Goal: Task Accomplishment & Management: Use online tool/utility

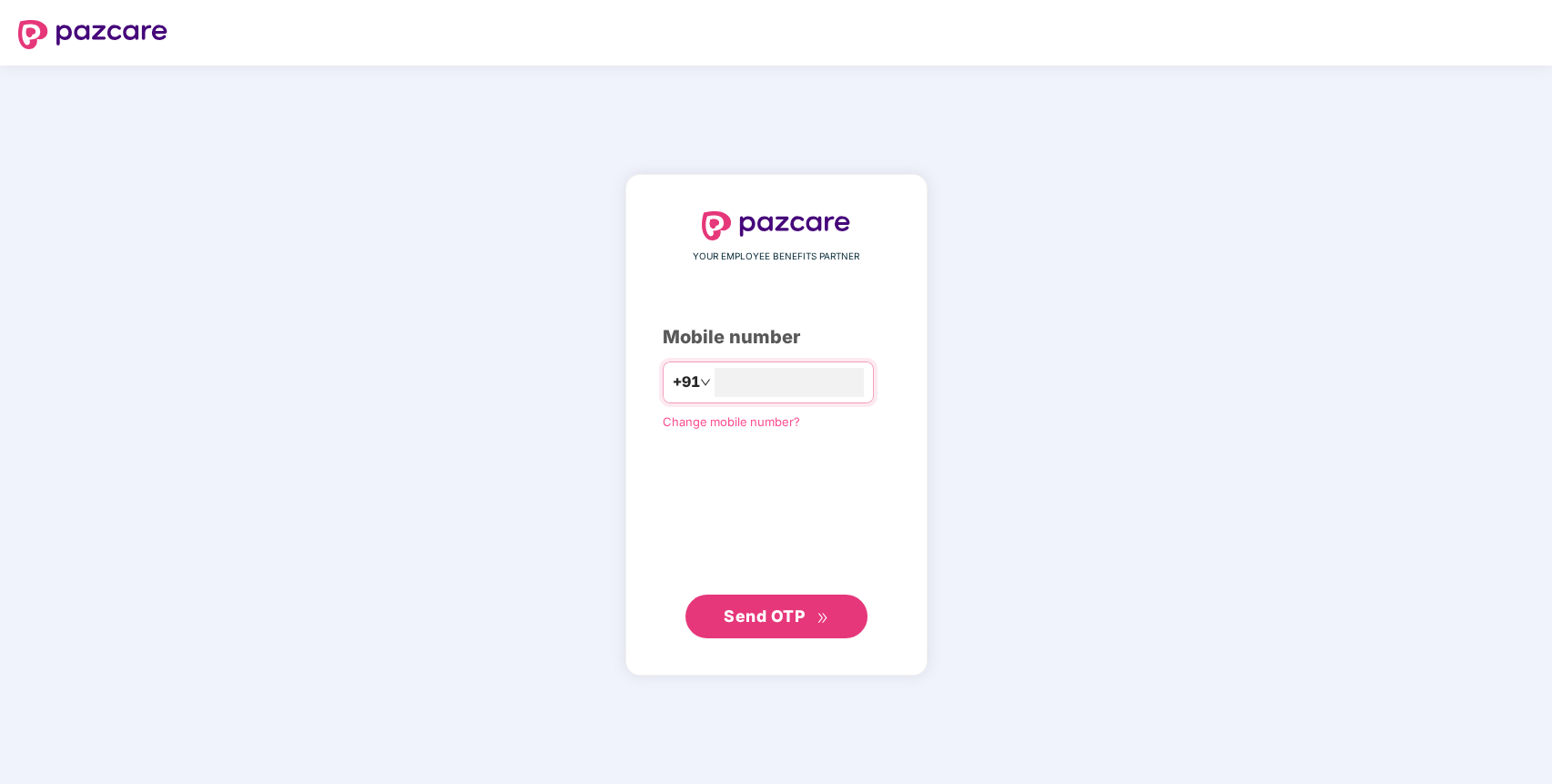
type input "**********"
click at [750, 615] on span "Send OTP" at bounding box center [765, 614] width 81 height 19
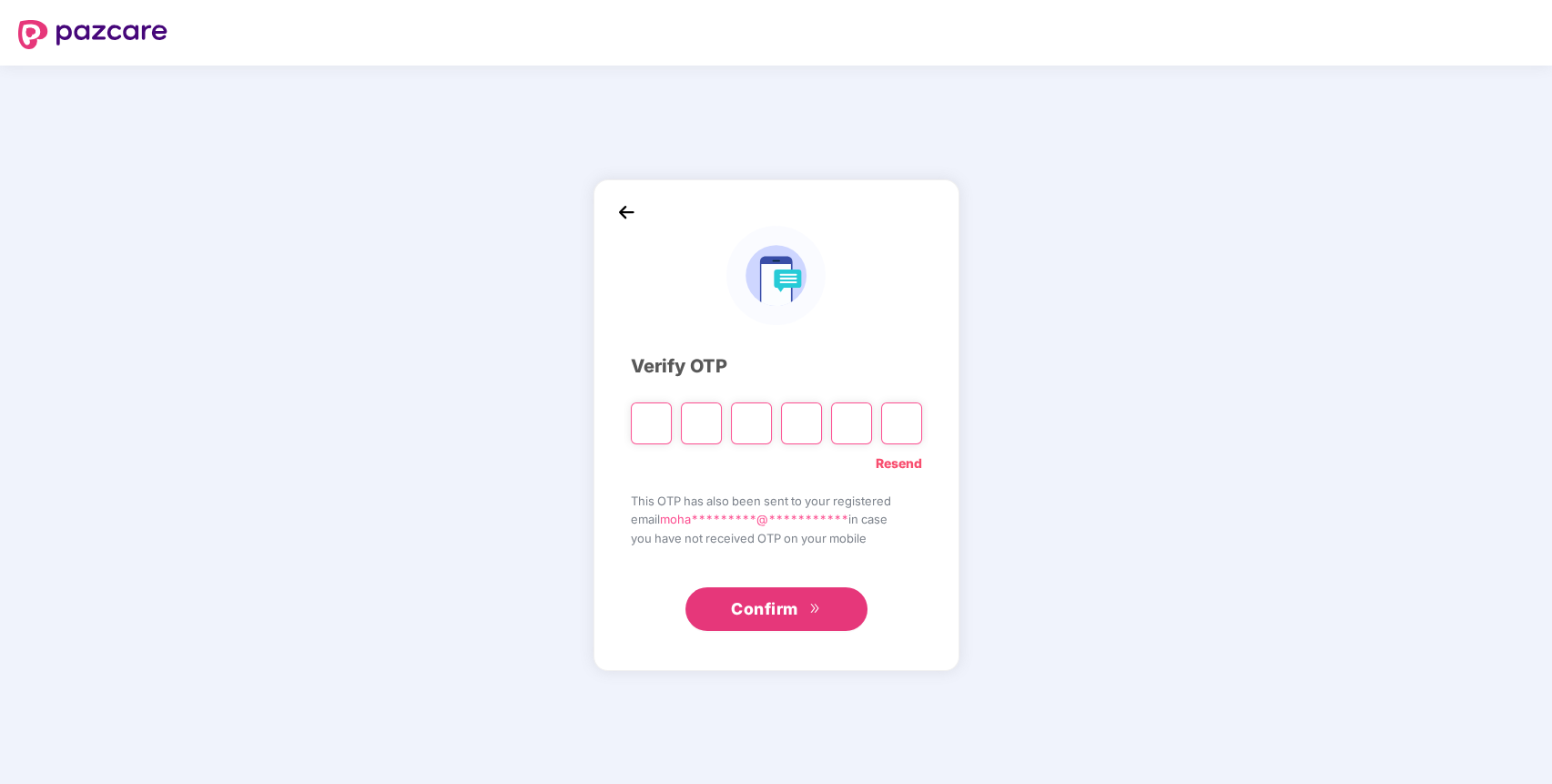
type input "*"
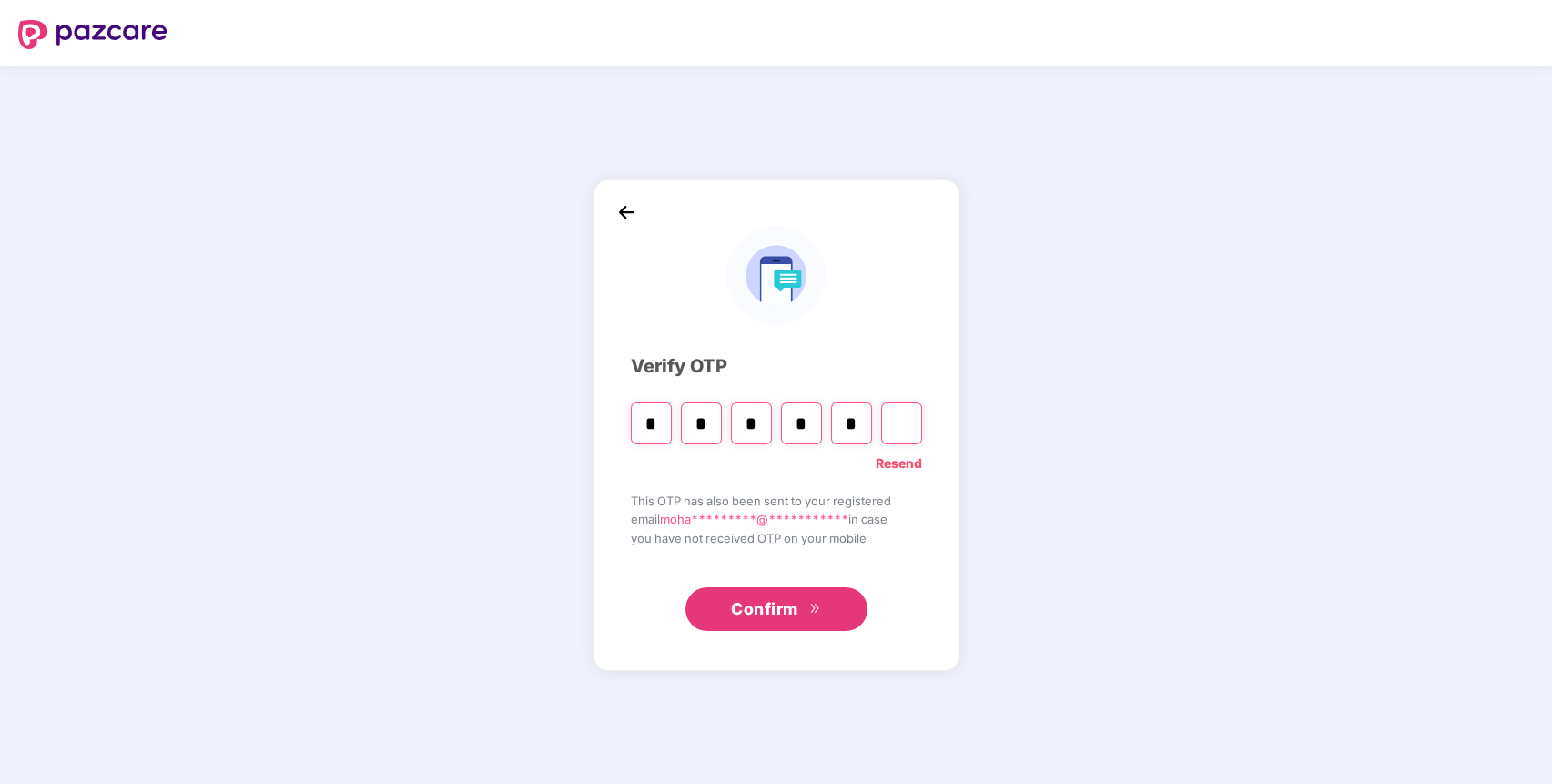
type input "*"
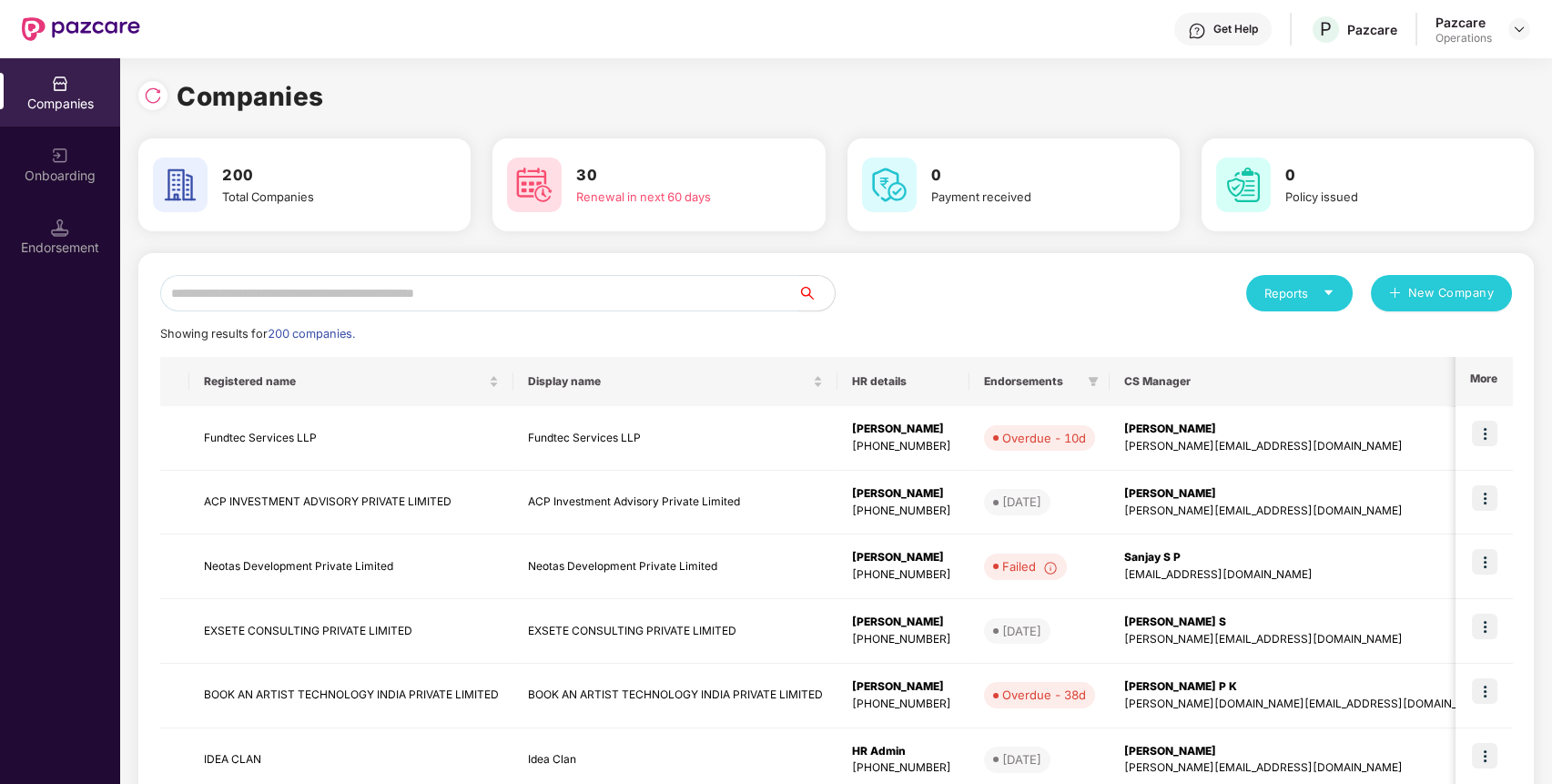
click at [411, 288] on input "text" at bounding box center [479, 293] width 638 height 36
paste input "**********"
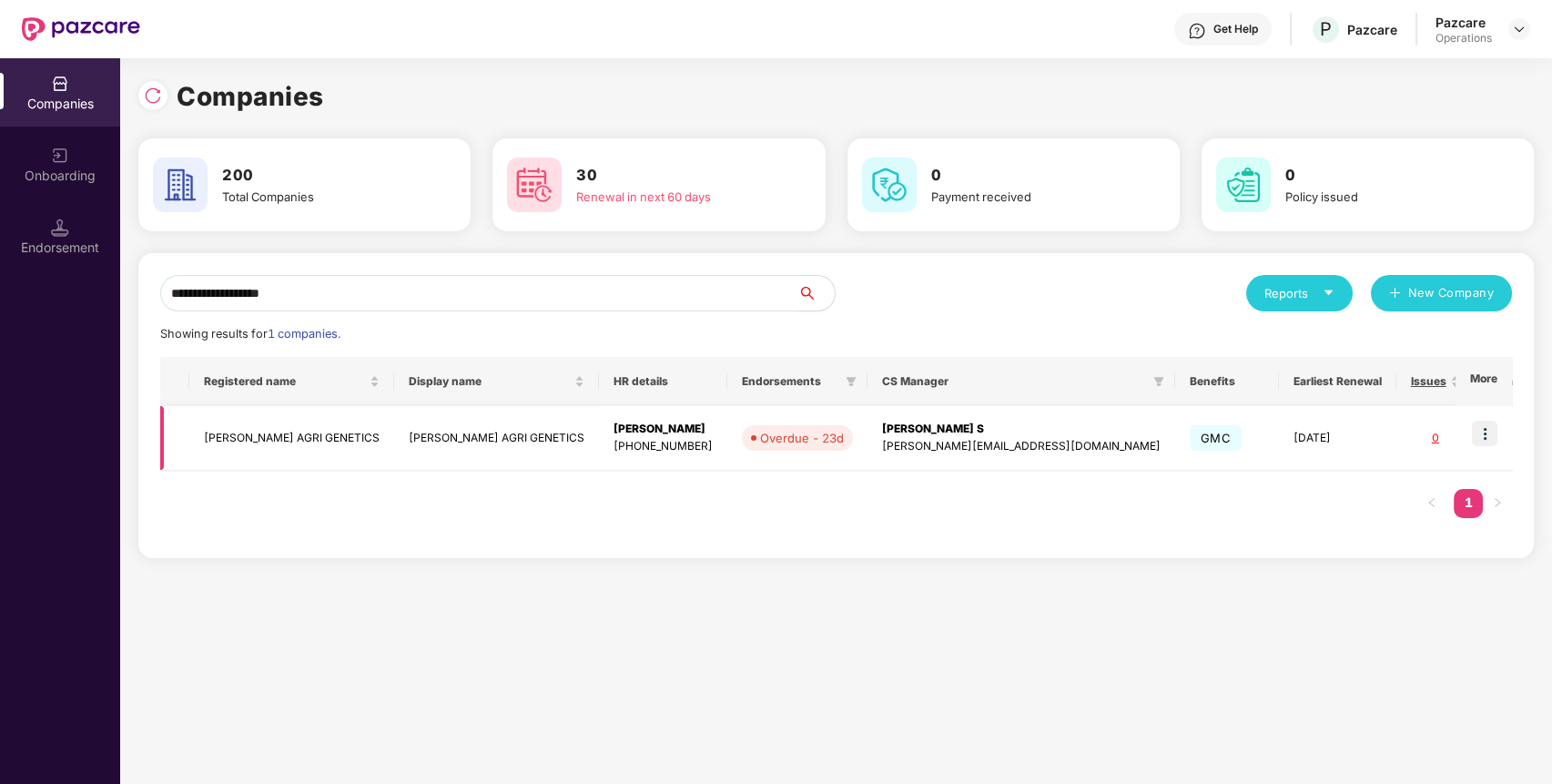
type input "**********"
click at [1485, 422] on img at bounding box center [1485, 433] width 26 height 26
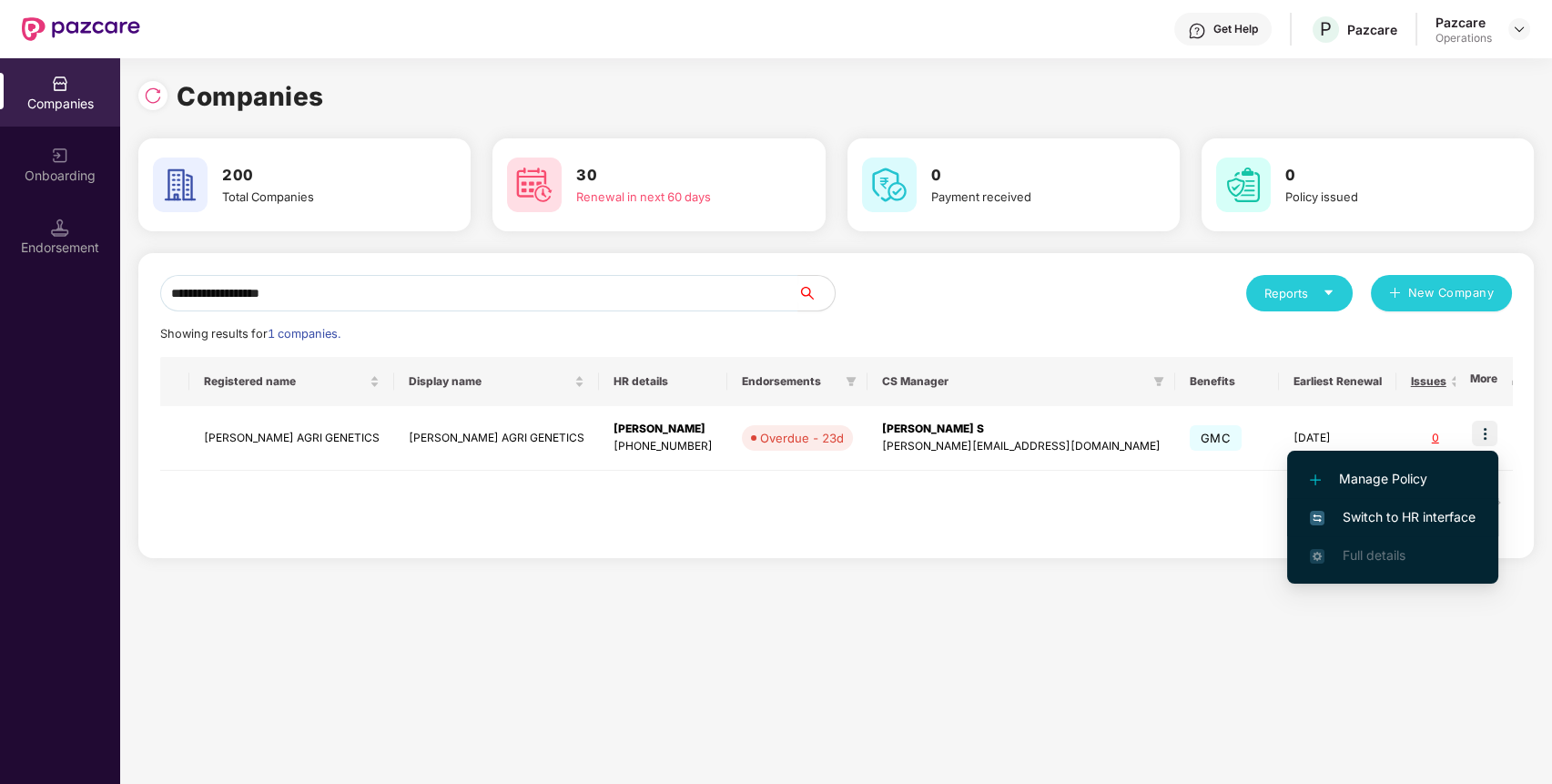
click at [1428, 504] on li "Switch to HR interface" at bounding box center [1393, 517] width 211 height 38
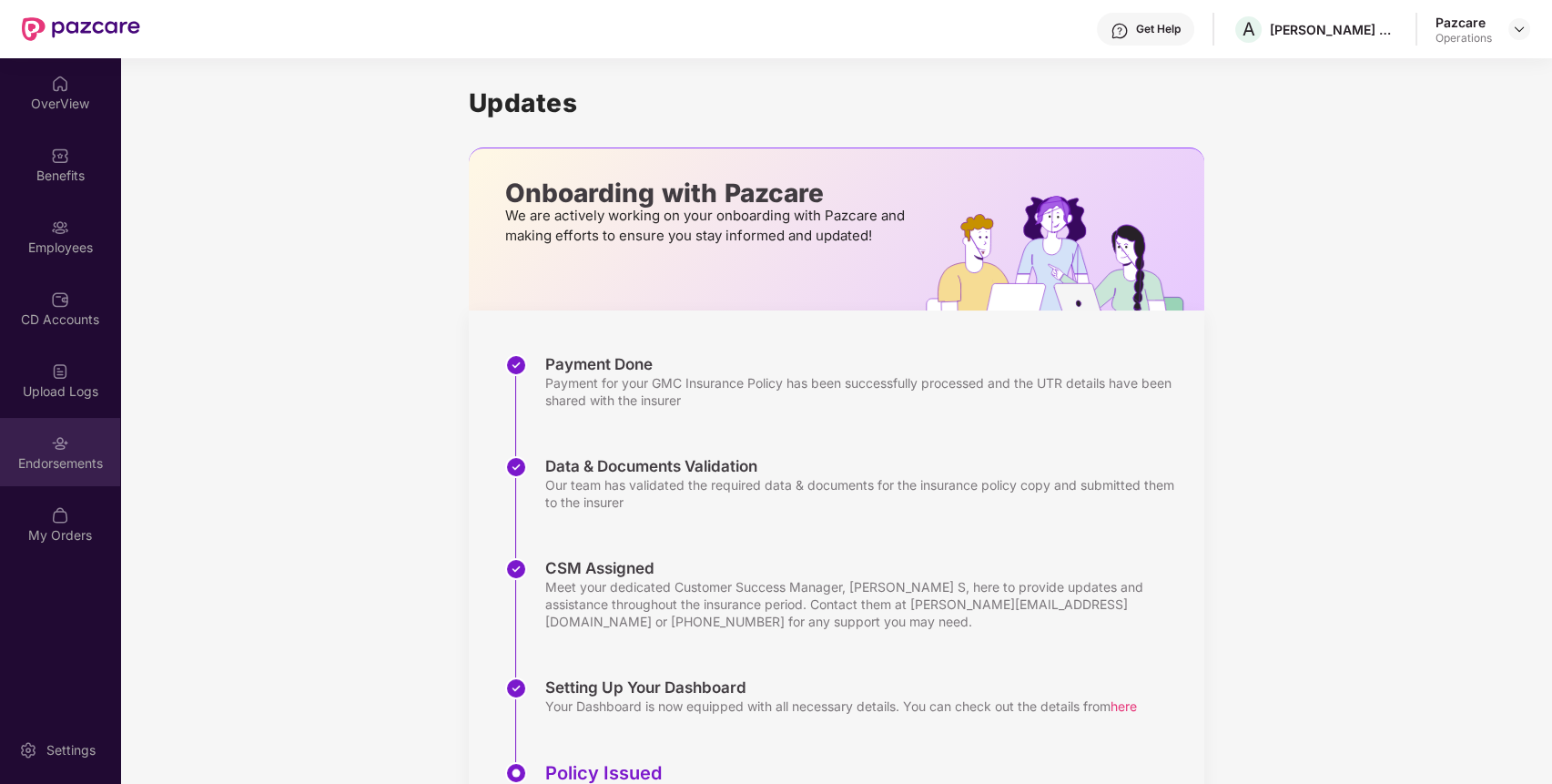
click at [98, 447] on div "Endorsements" at bounding box center [60, 452] width 120 height 68
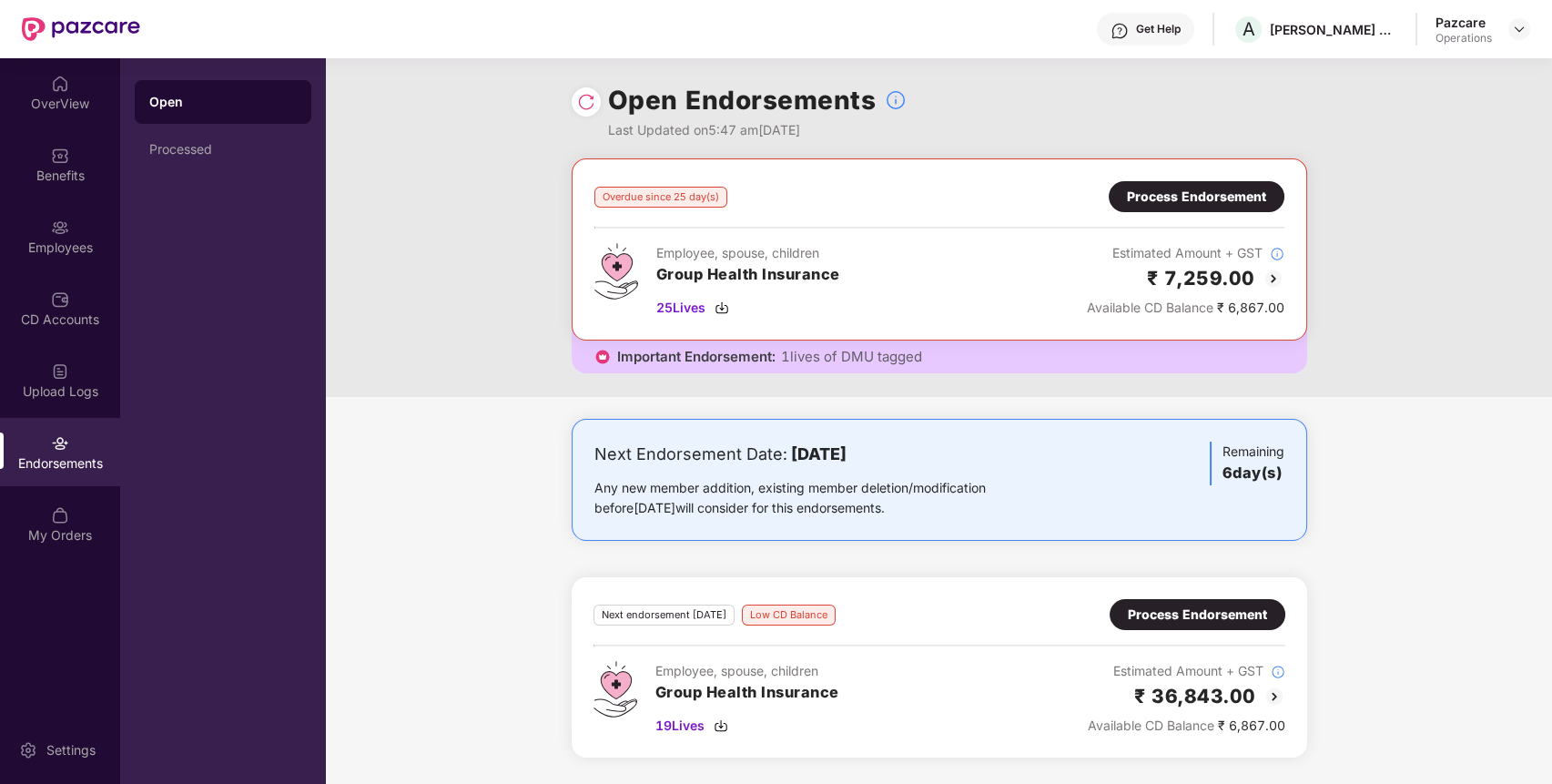
click at [1229, 195] on div "Process Endorsement" at bounding box center [1197, 196] width 139 height 20
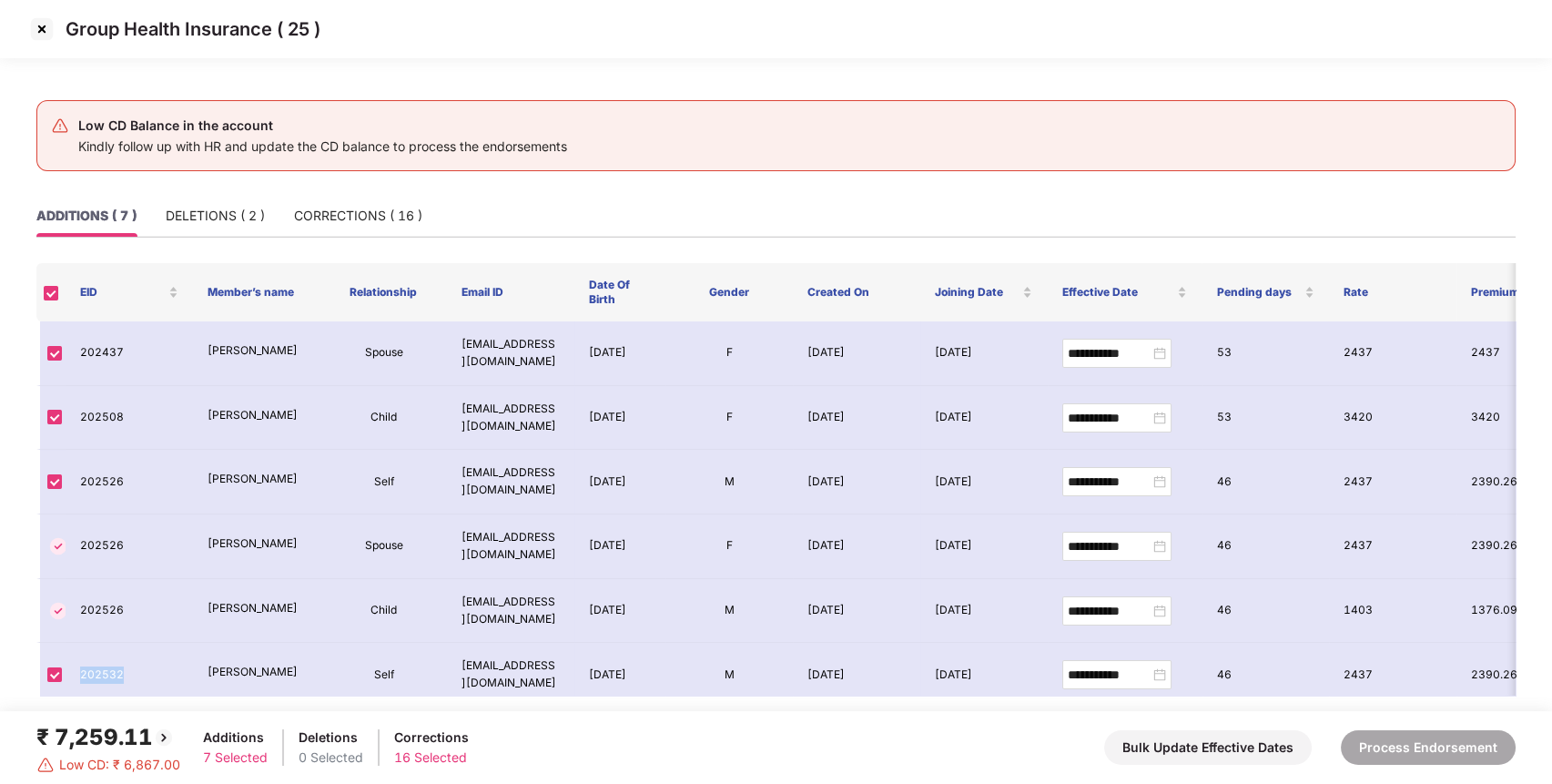
click at [43, 31] on img at bounding box center [42, 30] width 30 height 30
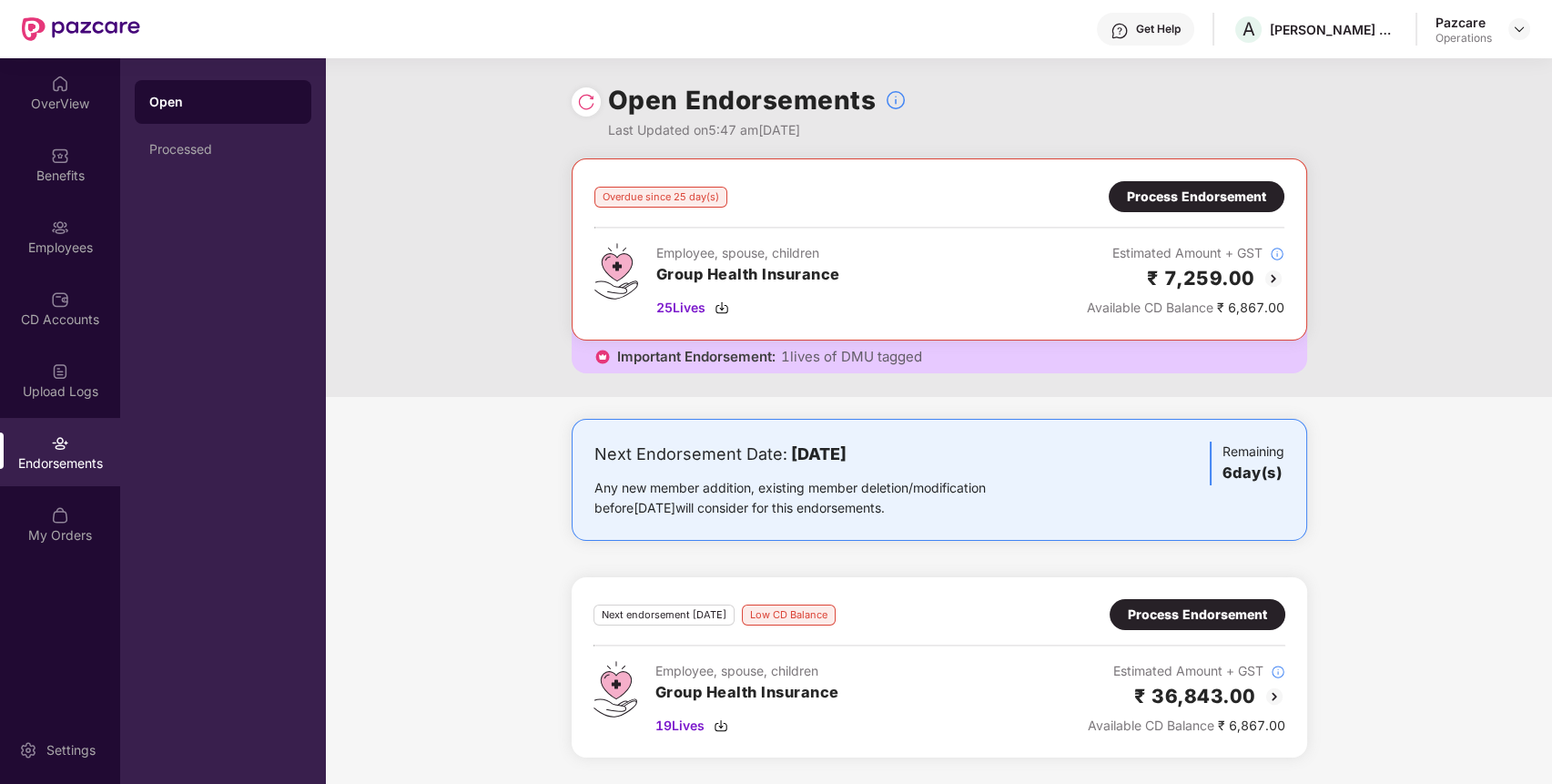
click at [1217, 612] on div "Process Endorsement" at bounding box center [1197, 614] width 139 height 20
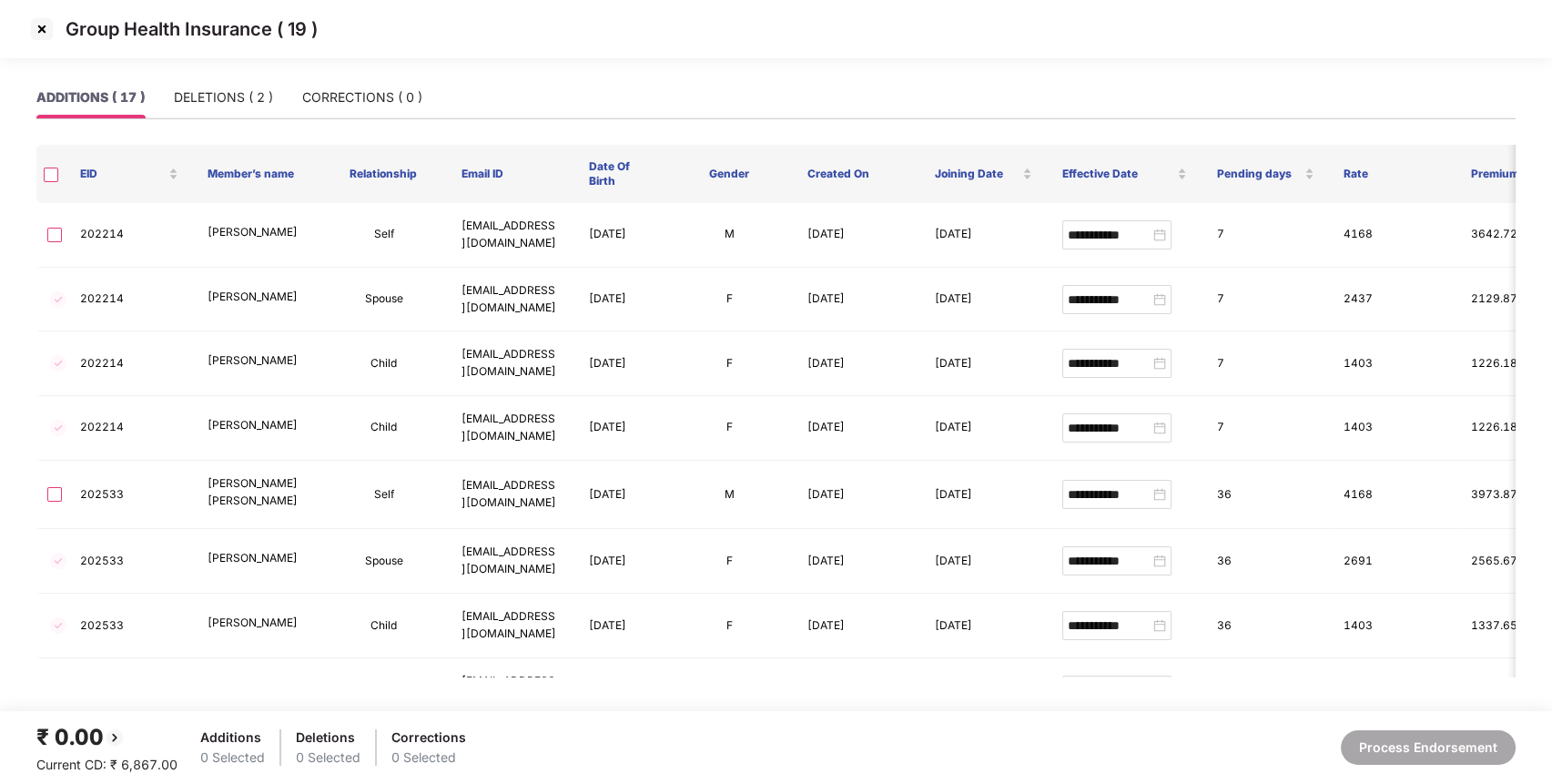
click at [51, 35] on img at bounding box center [42, 30] width 30 height 30
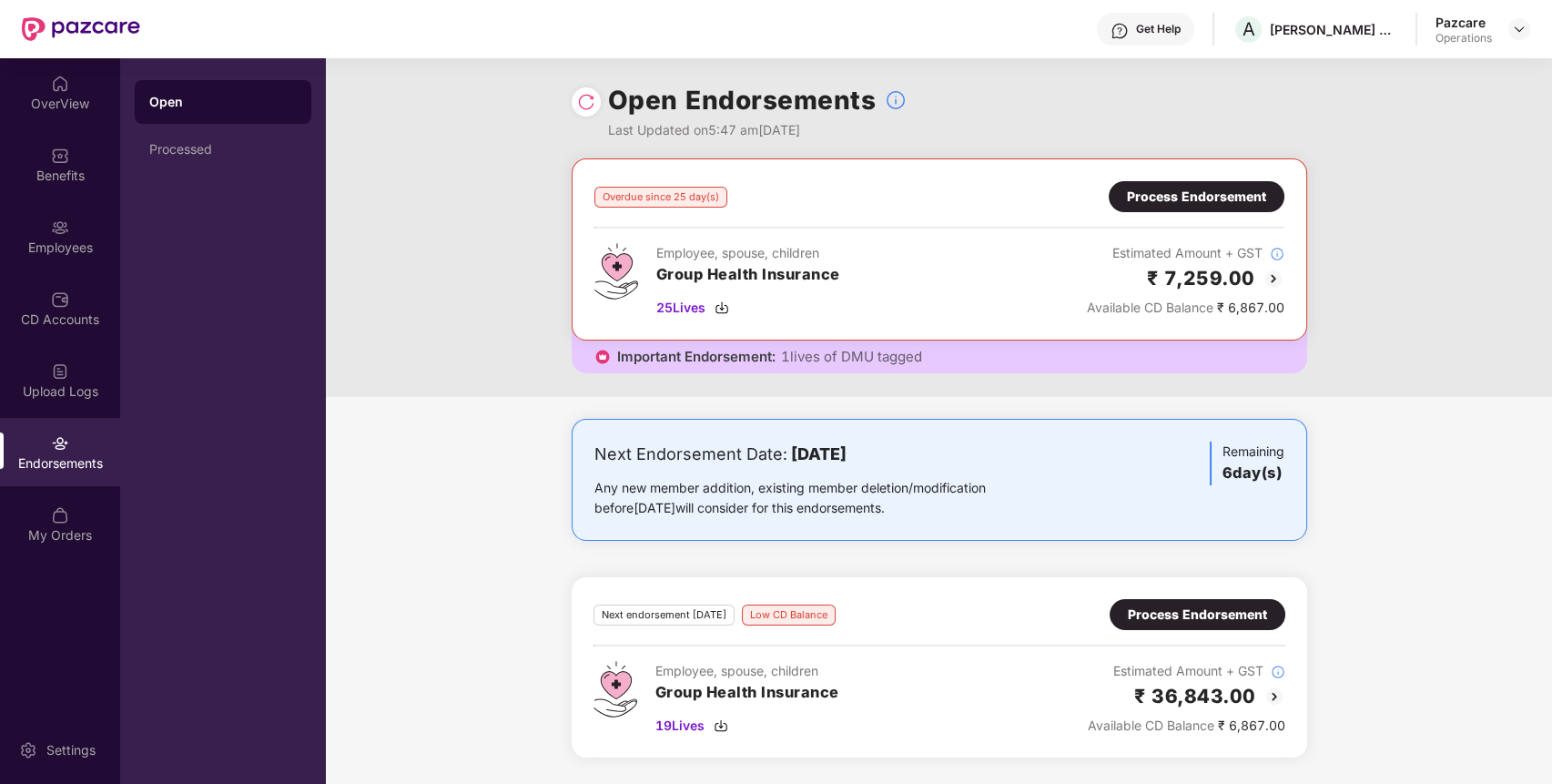
click at [1217, 206] on div "Process Endorsement" at bounding box center [1197, 196] width 139 height 20
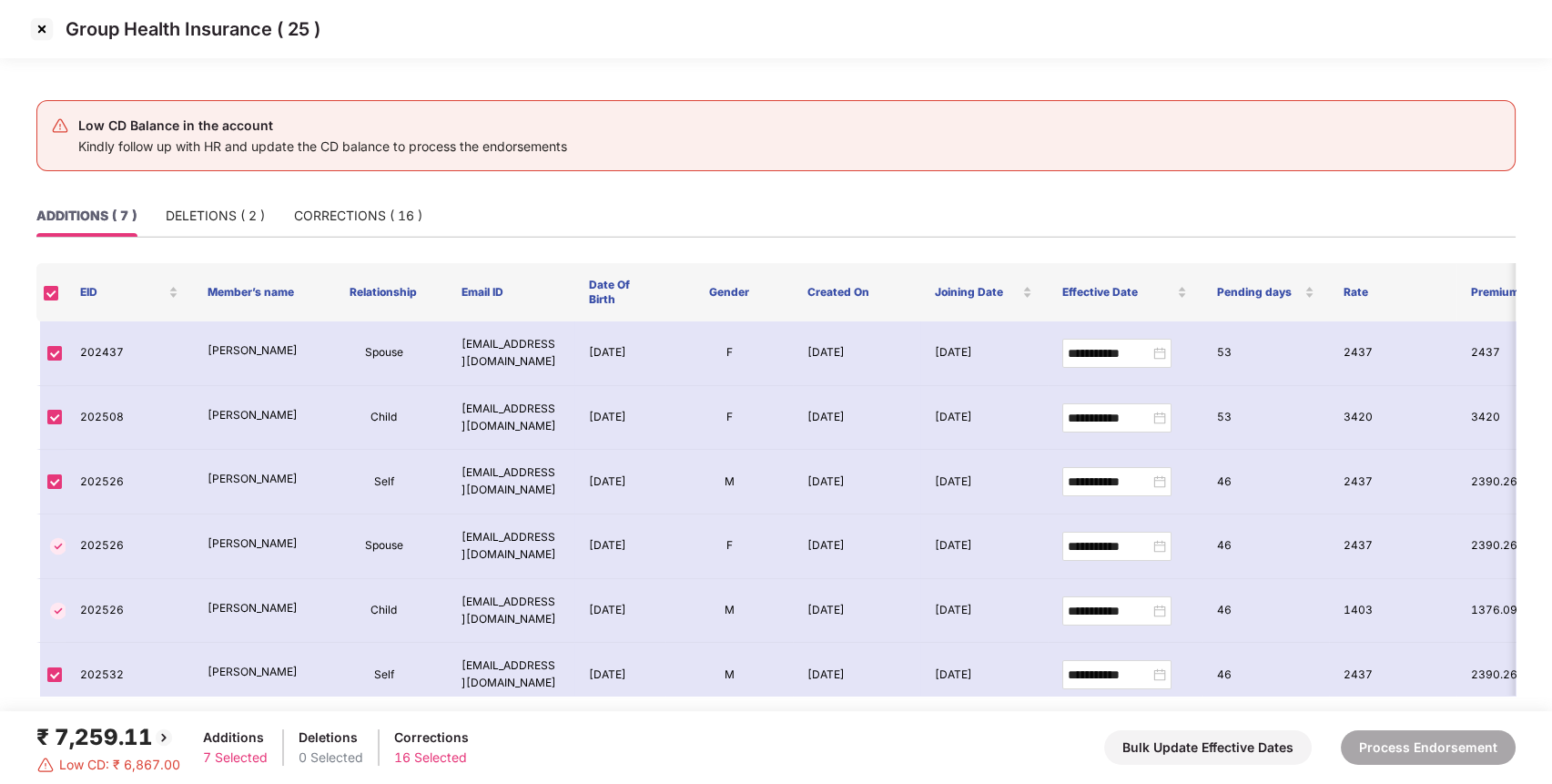
click at [47, 25] on img at bounding box center [42, 30] width 30 height 30
